Goal: Task Accomplishment & Management: Use online tool/utility

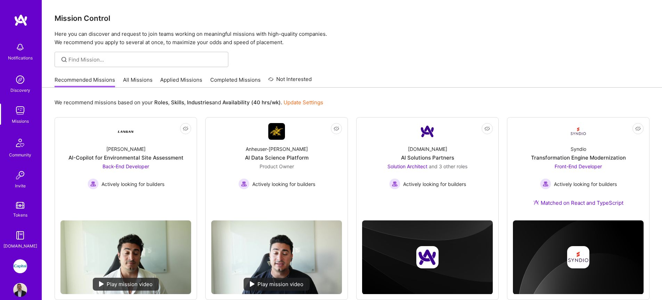
click at [178, 78] on link "Applied Missions" at bounding box center [181, 81] width 42 height 11
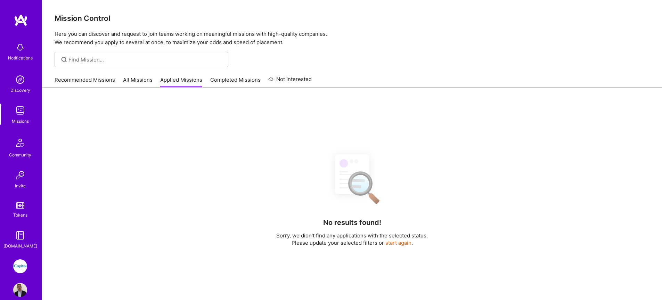
click at [148, 78] on link "All Missions" at bounding box center [138, 81] width 30 height 11
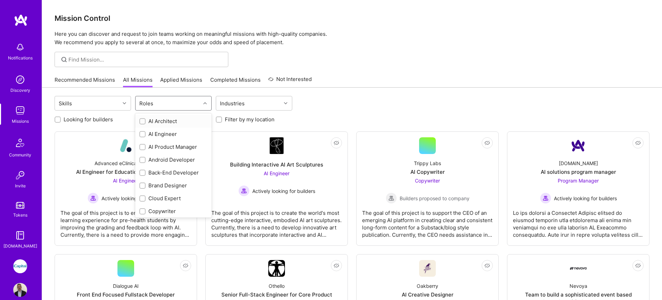
click at [165, 102] on div "Roles" at bounding box center [167, 103] width 65 height 14
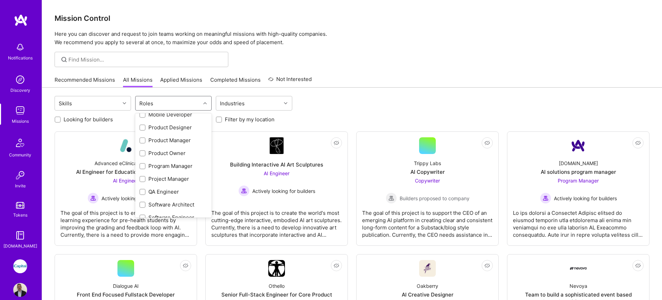
scroll to position [216, 0]
click at [164, 185] on div "QA Engineer" at bounding box center [173, 187] width 68 height 7
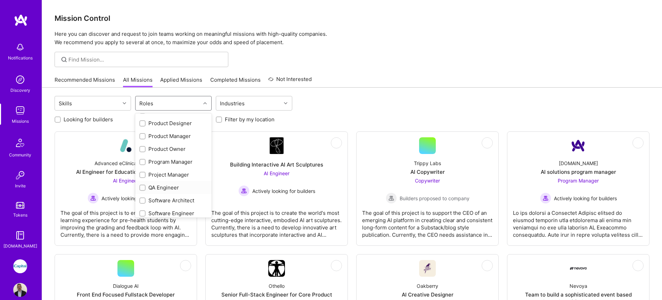
checkbox input "true"
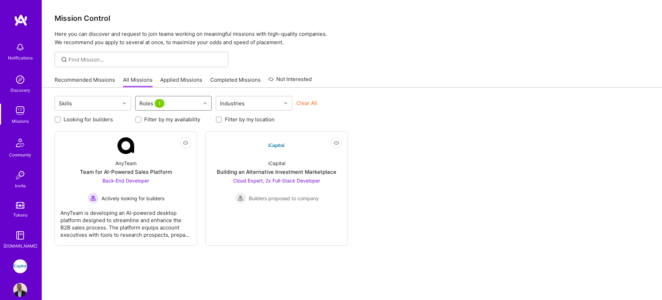
click at [175, 106] on div "Roles 1" at bounding box center [167, 103] width 65 height 14
click at [178, 105] on div "Roles 1" at bounding box center [167, 103] width 65 height 14
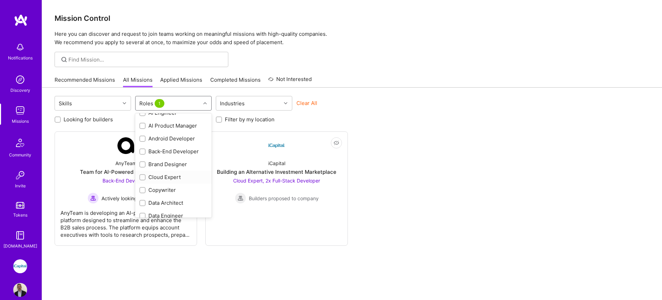
scroll to position [207, 0]
drag, startPoint x: 161, startPoint y: 195, endPoint x: 172, endPoint y: 191, distance: 11.4
click at [161, 195] on div "QA Engineer" at bounding box center [173, 196] width 68 height 7
checkbox input "false"
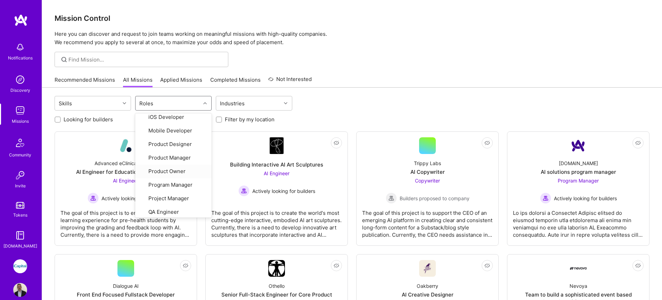
click at [325, 87] on div "Recommended Missions All Missions Applied Missions Completed Missions Not Inter…" at bounding box center [352, 79] width 595 height 15
click at [19, 108] on img at bounding box center [20, 110] width 14 height 14
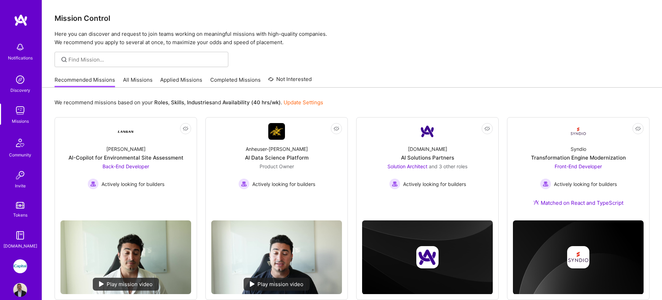
click at [17, 88] on div "Discovery" at bounding box center [20, 89] width 20 height 7
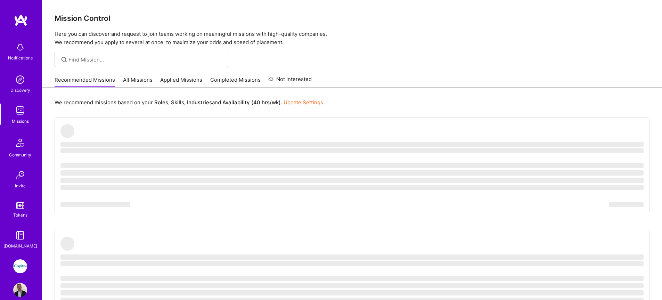
click at [147, 82] on link "All Missions" at bounding box center [138, 81] width 30 height 11
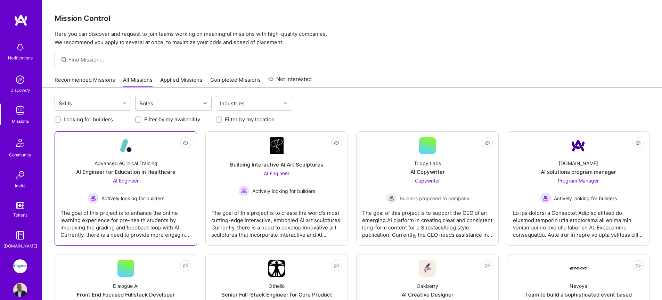
click at [175, 174] on div "Advanced eClinical Training AI Engineer for Education in Healthcare AI Engineer…" at bounding box center [125, 179] width 131 height 50
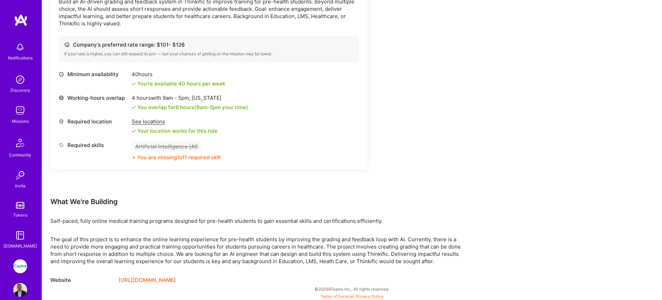
scroll to position [228, 0]
click at [25, 113] on link "Missions" at bounding box center [20, 113] width 43 height 21
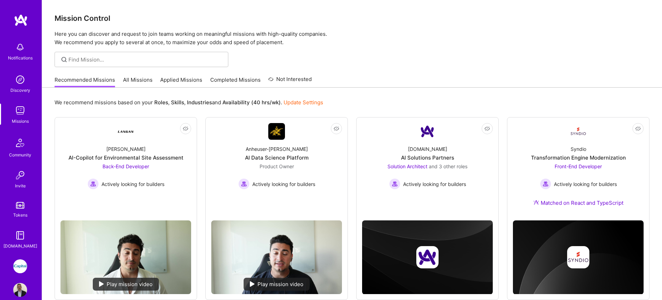
click at [20, 265] on img at bounding box center [20, 266] width 14 height 14
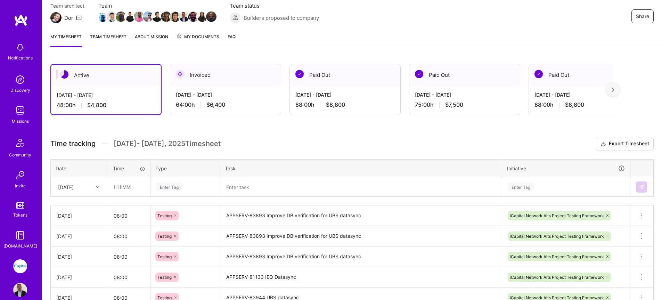
scroll to position [111, 0]
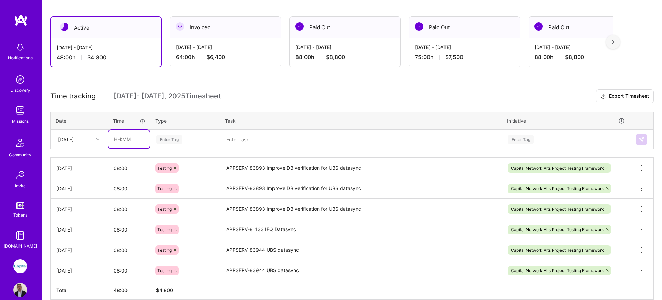
click at [130, 142] on input "text" at bounding box center [128, 139] width 41 height 18
type input "08:00"
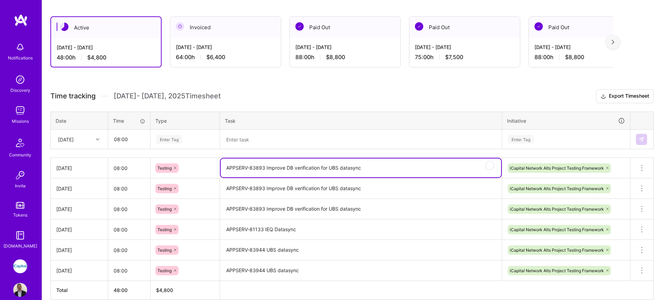
drag, startPoint x: 243, startPoint y: 168, endPoint x: 395, endPoint y: 170, distance: 151.8
click at [395, 170] on textarea "APPSERV-83893 Improve DB verification for UBS datasync" at bounding box center [361, 167] width 280 height 19
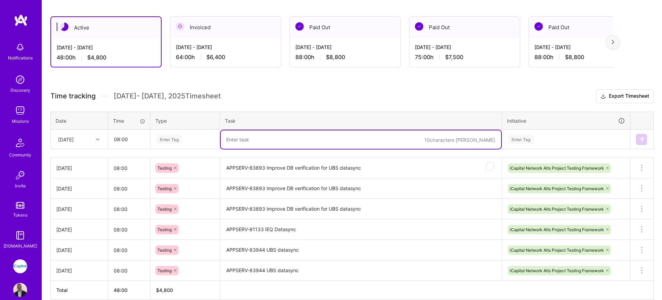
click at [274, 145] on textarea "To enrich screen reader interactions, please activate Accessibility in Grammarl…" at bounding box center [361, 139] width 280 height 18
paste textarea "APPSERV-83893 Improve DB verification for UBS datasync"
type textarea "APPSERV-83893 Improve DB verification for UBS datasync"
click at [181, 140] on div "Enter Tag" at bounding box center [169, 139] width 26 height 11
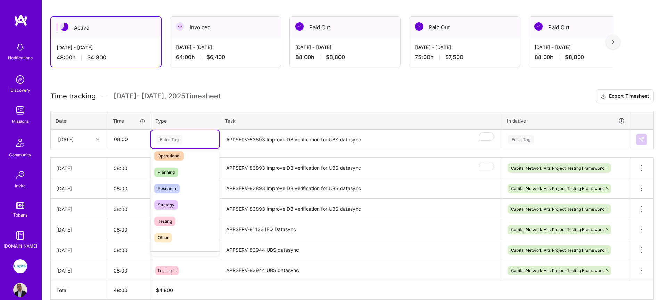
scroll to position [169, 0]
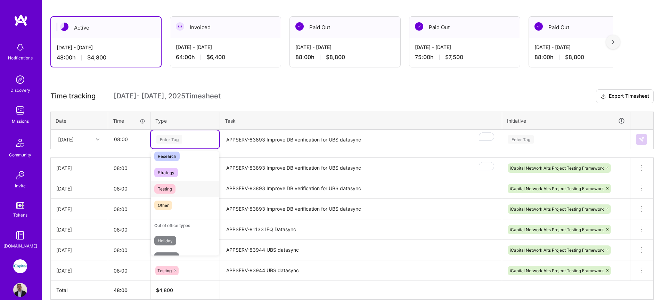
drag, startPoint x: 168, startPoint y: 189, endPoint x: 172, endPoint y: 188, distance: 4.0
click at [168, 189] on span "Testing" at bounding box center [164, 188] width 21 height 9
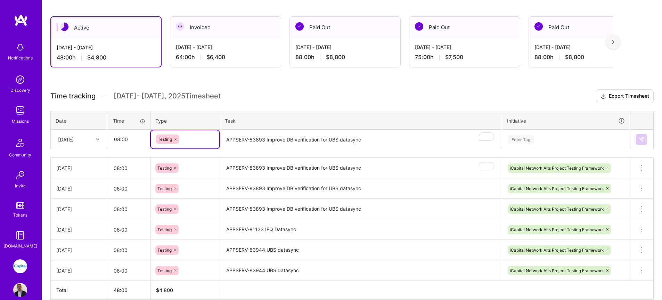
click at [534, 142] on div "Enter Tag" at bounding box center [565, 139] width 117 height 9
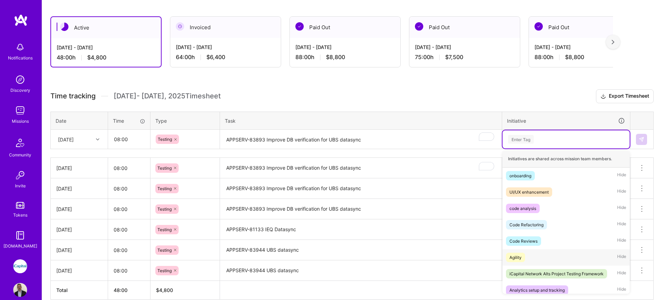
scroll to position [1, 0]
click at [541, 278] on div "iCapital Network Alts Project Testing Framework Hide" at bounding box center [565, 273] width 127 height 16
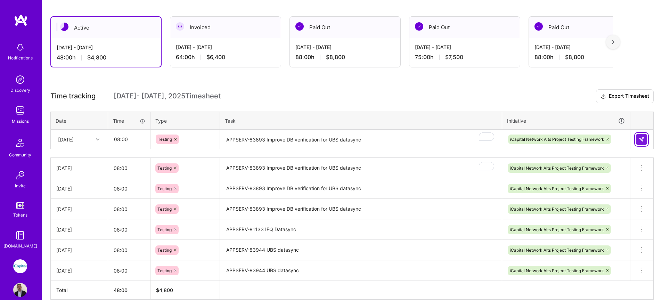
click at [644, 140] on button at bounding box center [641, 139] width 11 height 11
